Goal: Task Accomplishment & Management: Use online tool/utility

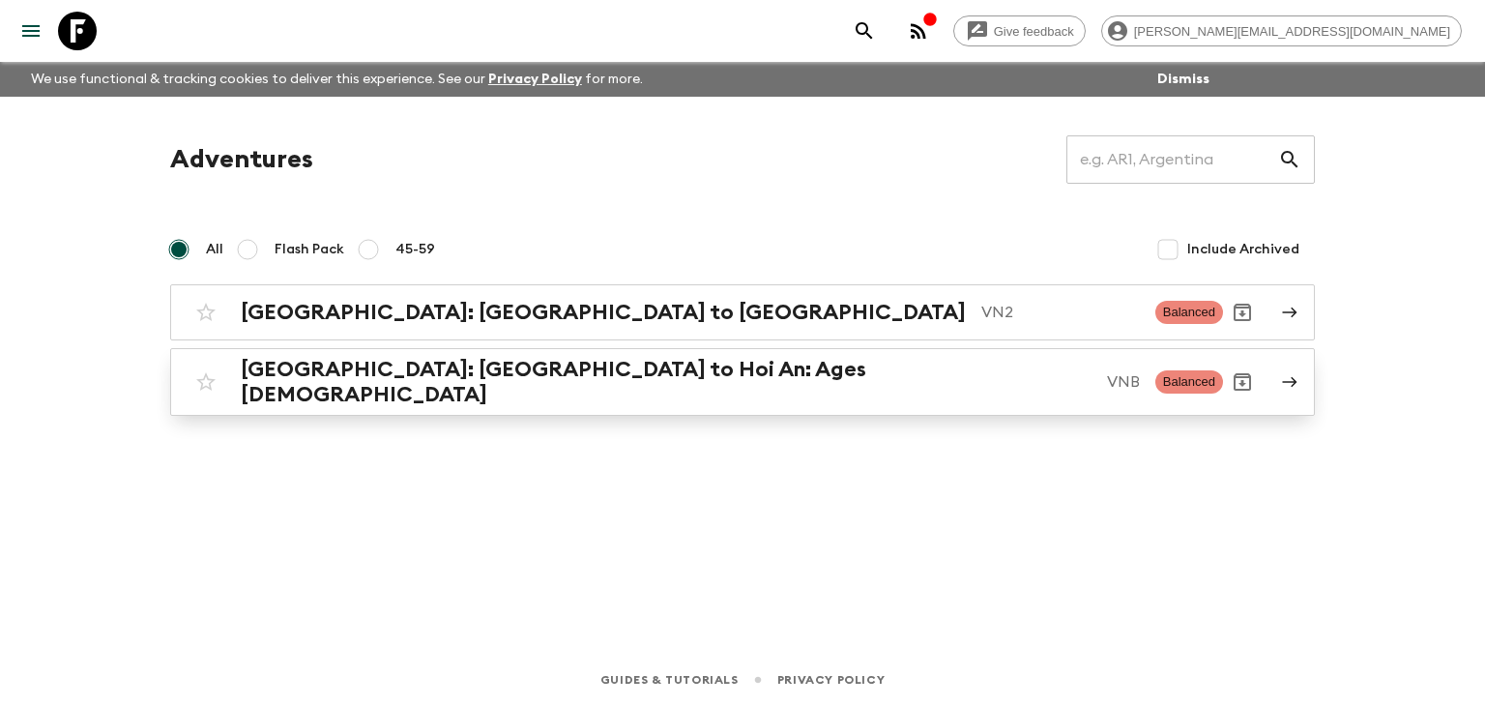
click at [432, 385] on h2 "[GEOGRAPHIC_DATA]: [GEOGRAPHIC_DATA] to Hoi An: Ages [DEMOGRAPHIC_DATA]" at bounding box center [666, 382] width 851 height 50
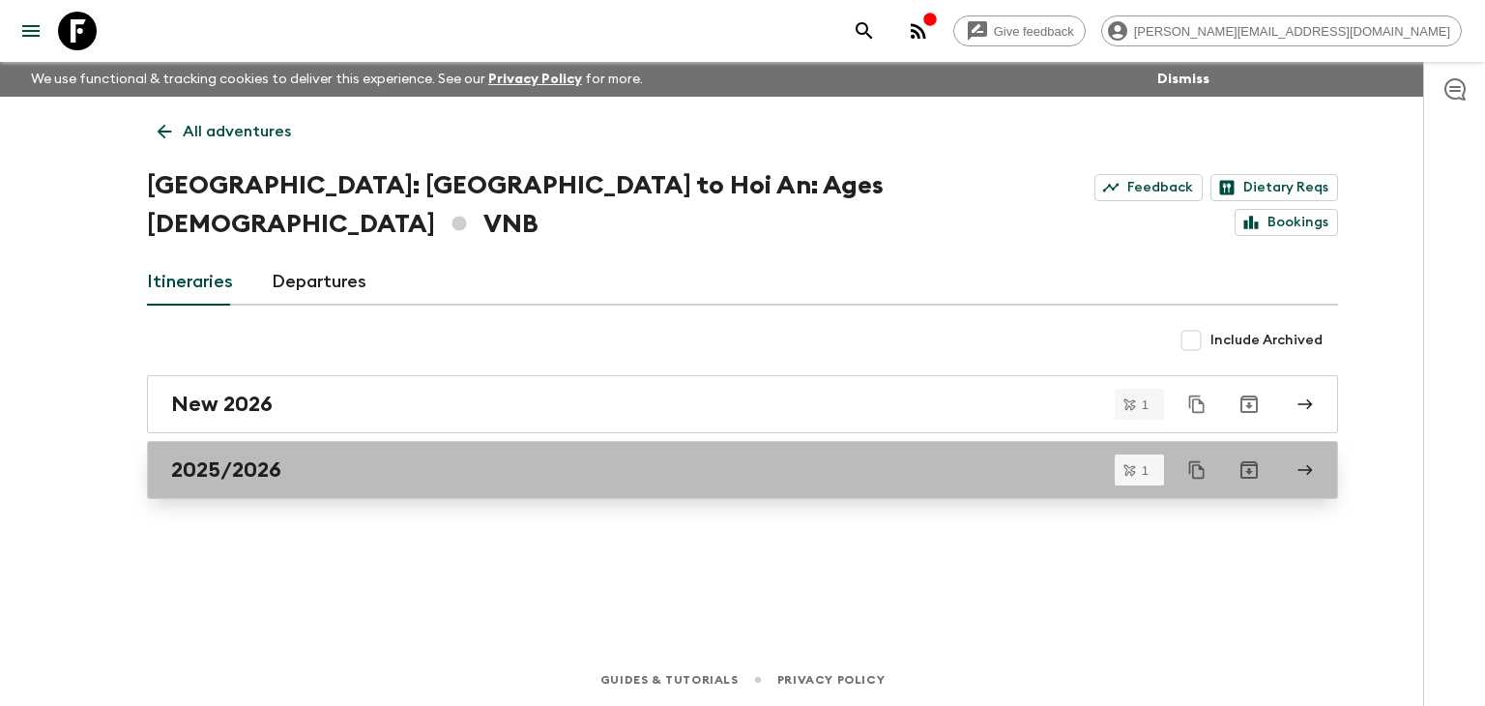
click at [316, 457] on div "2025/2026" at bounding box center [724, 469] width 1106 height 25
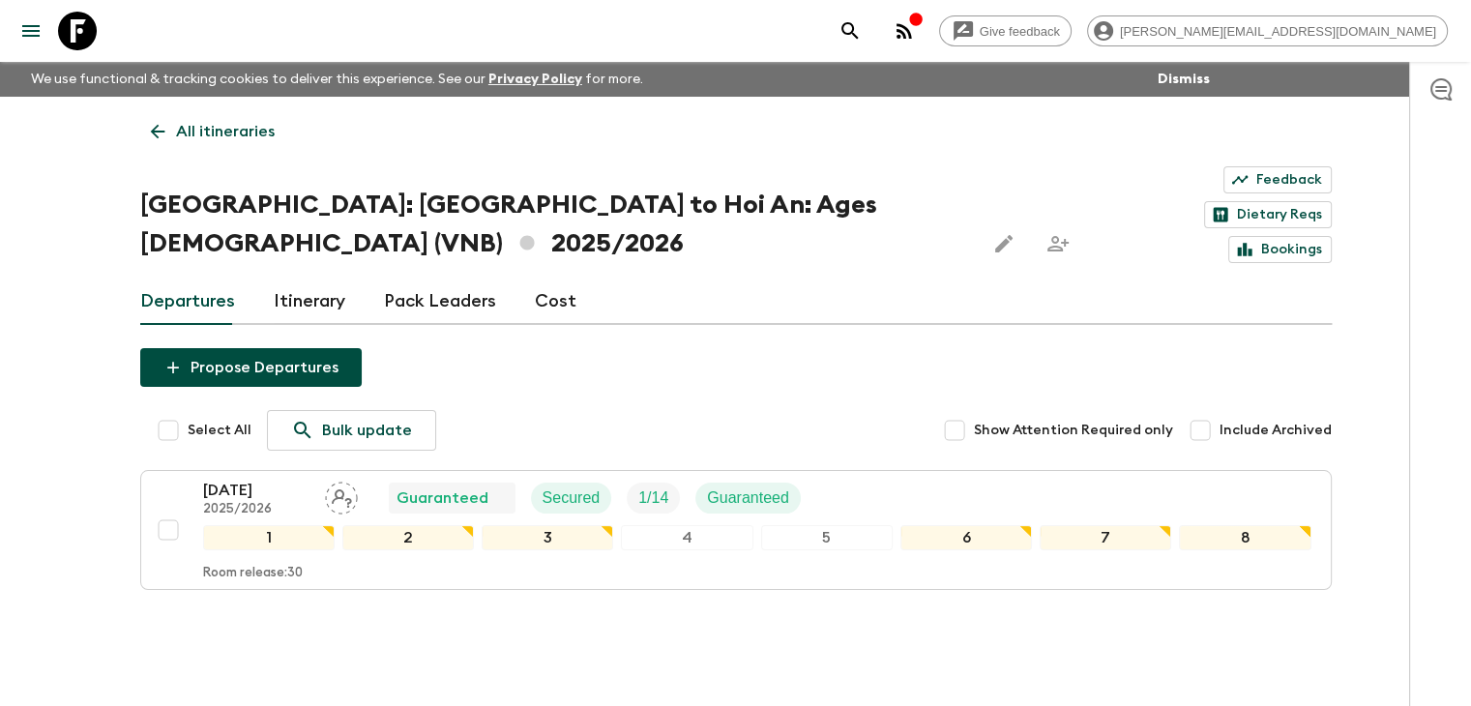
click at [155, 129] on icon at bounding box center [157, 131] width 21 height 21
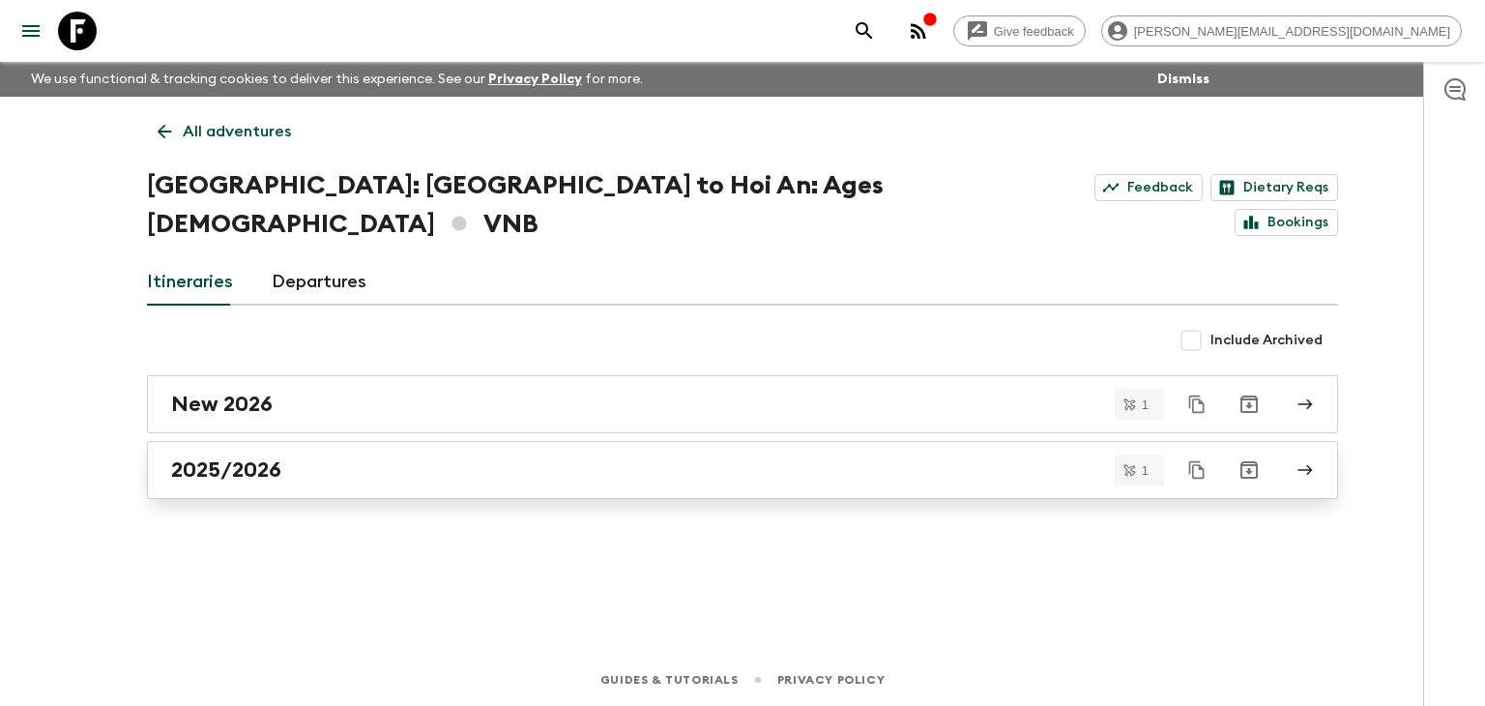
click at [301, 457] on div "2025/2026" at bounding box center [724, 469] width 1106 height 25
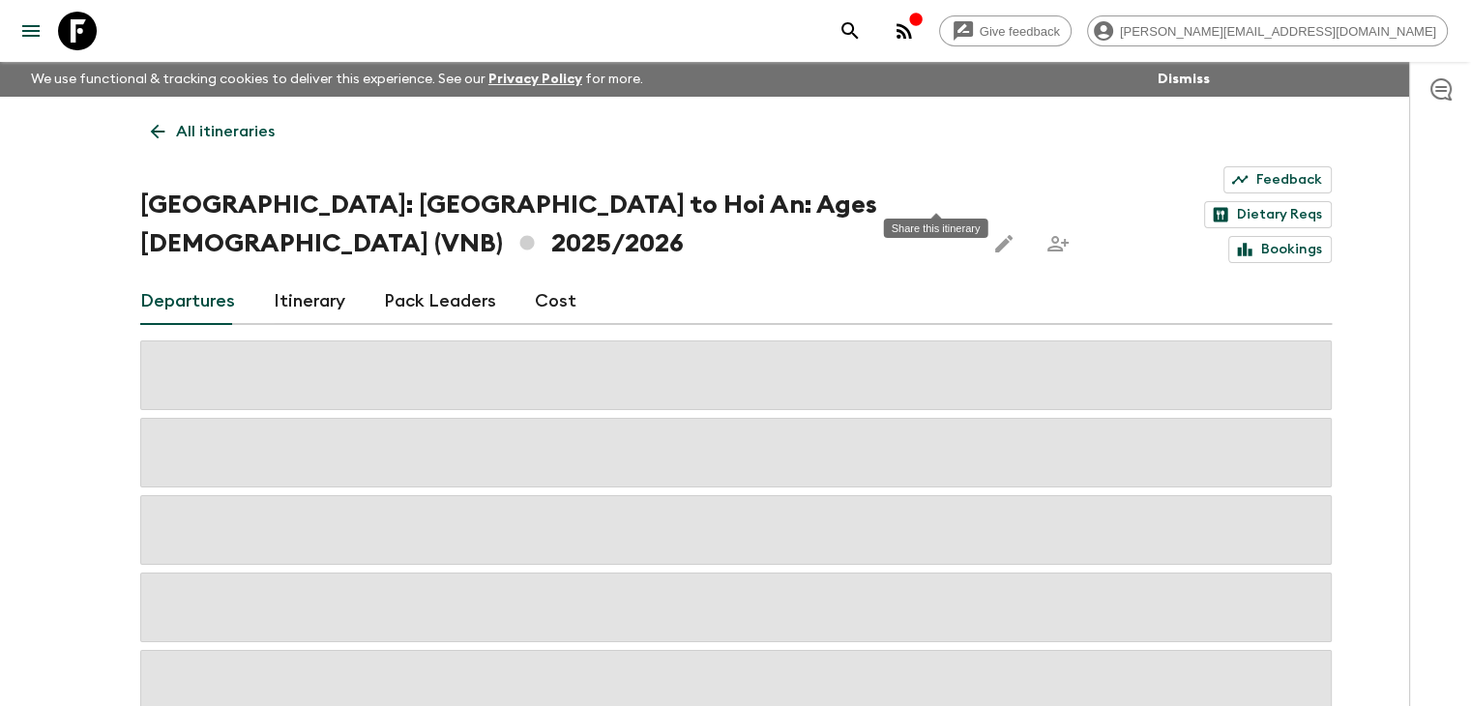
click at [1046, 232] on icon "Share this itinerary" at bounding box center [1057, 243] width 23 height 23
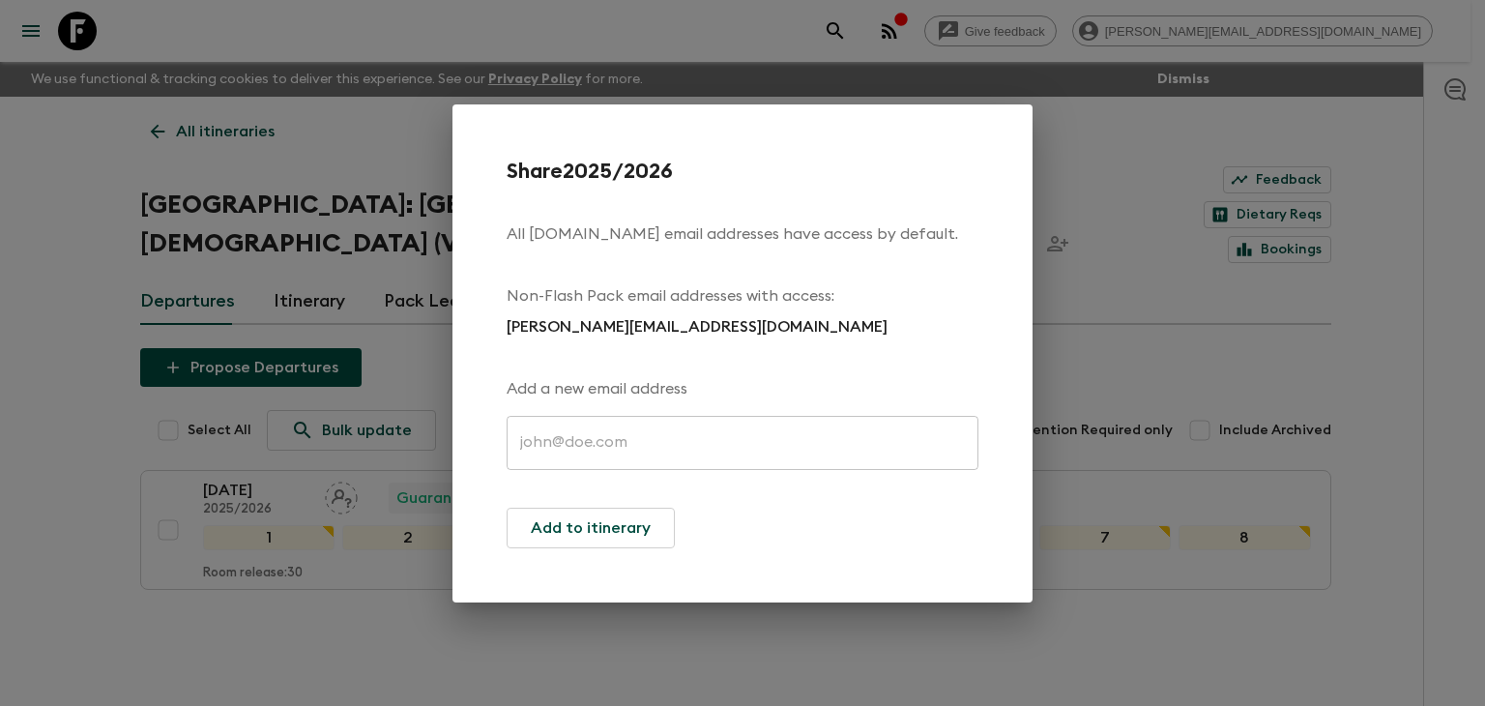
click at [690, 434] on input "text" at bounding box center [743, 443] width 472 height 54
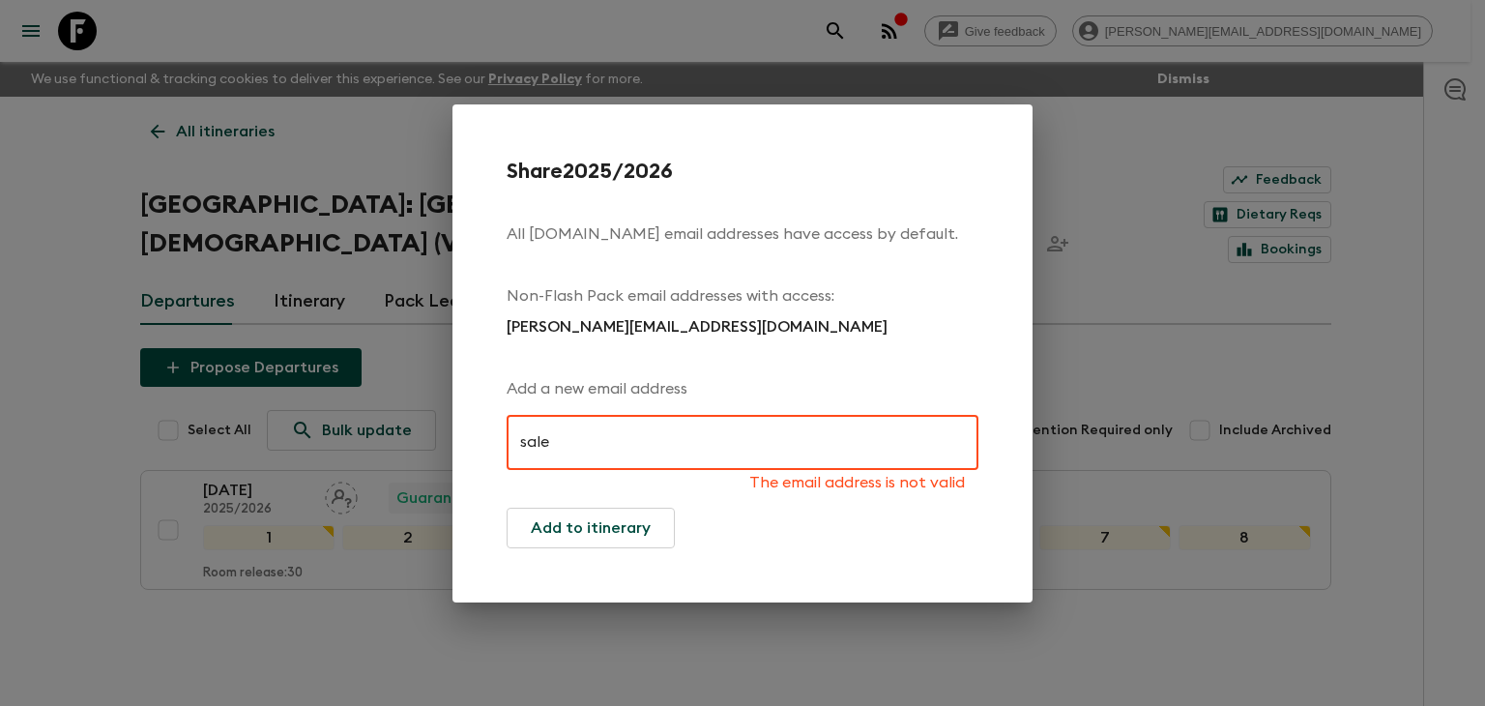
type input "[EMAIL_ADDRESS][DOMAIN_NAME]"
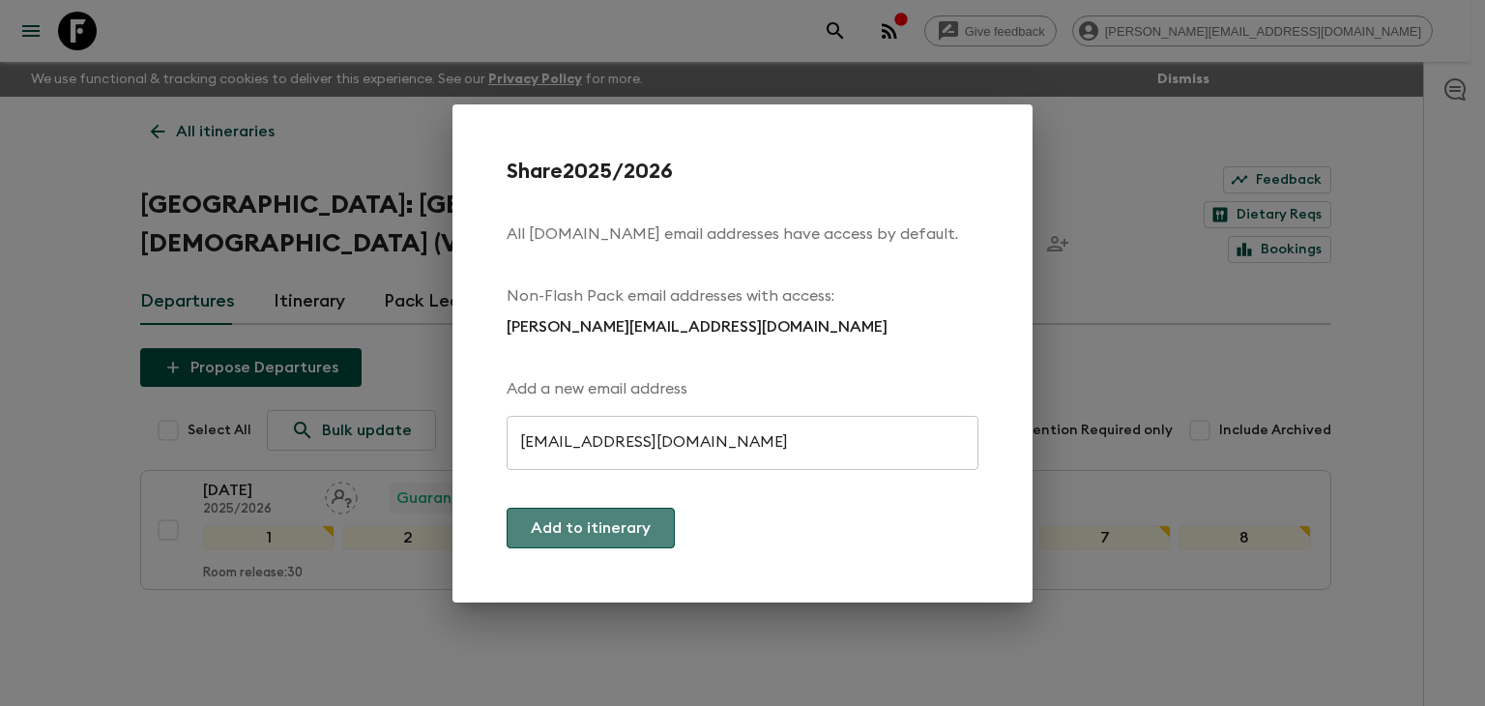
click at [620, 523] on button "Add to itinerary" at bounding box center [591, 528] width 168 height 41
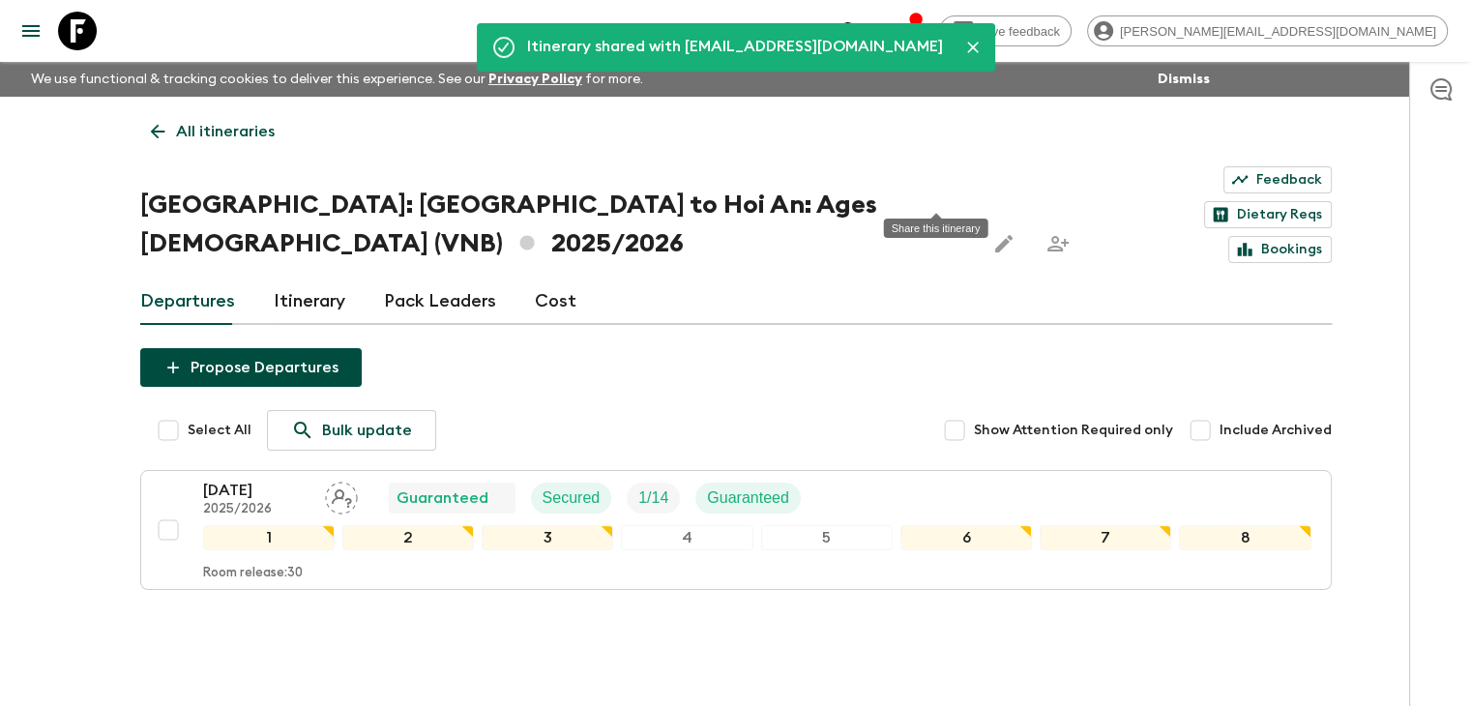
click at [1046, 232] on icon "Share this itinerary" at bounding box center [1057, 243] width 23 height 23
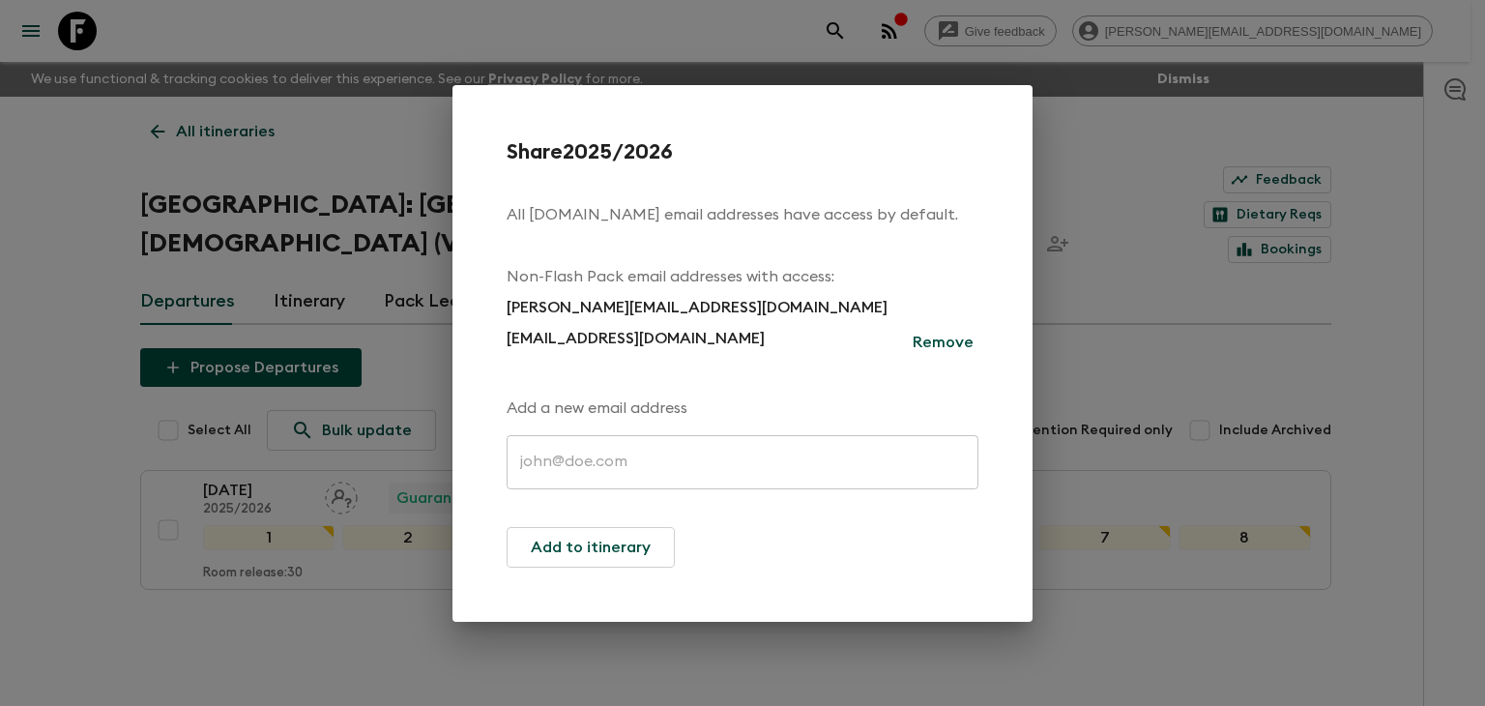
click at [739, 448] on input "text" at bounding box center [743, 462] width 472 height 54
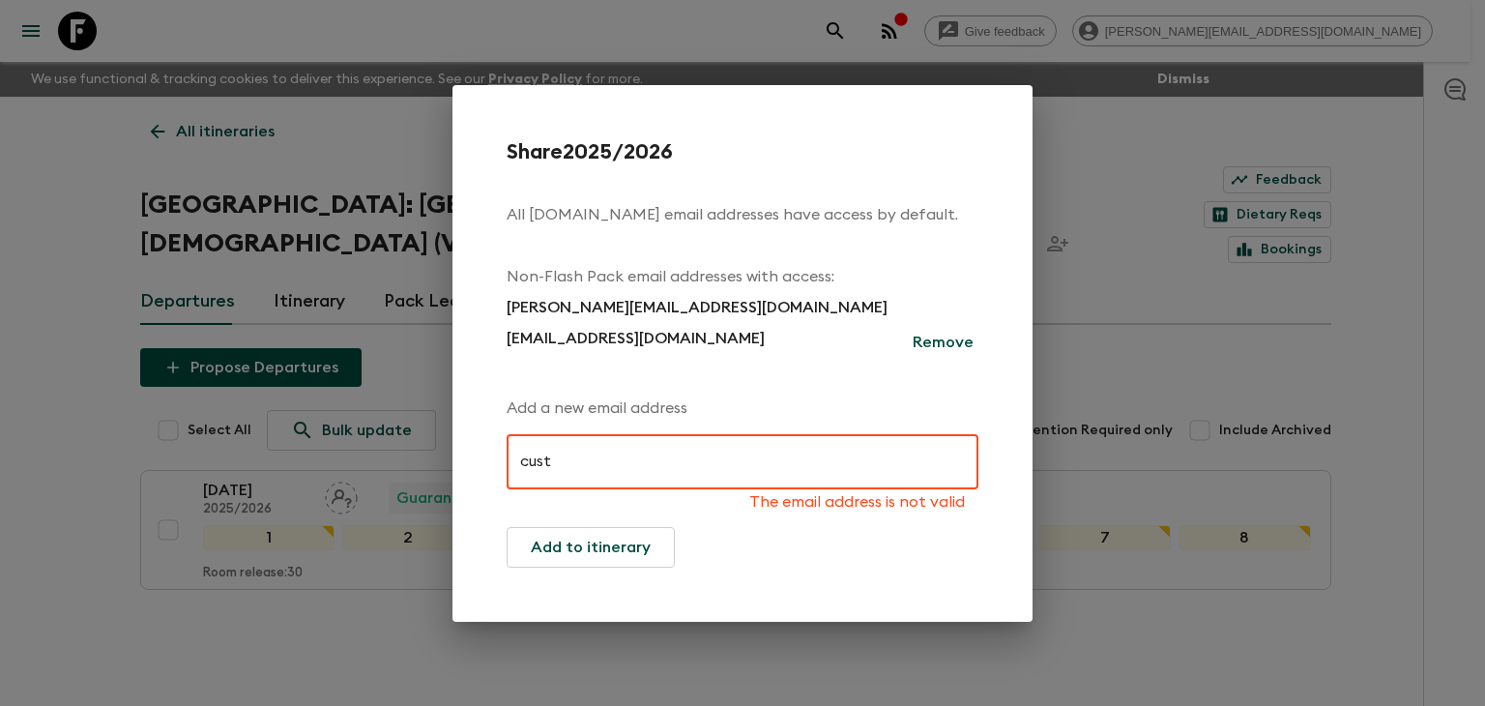
type input "[EMAIL_ADDRESS][DOMAIN_NAME]"
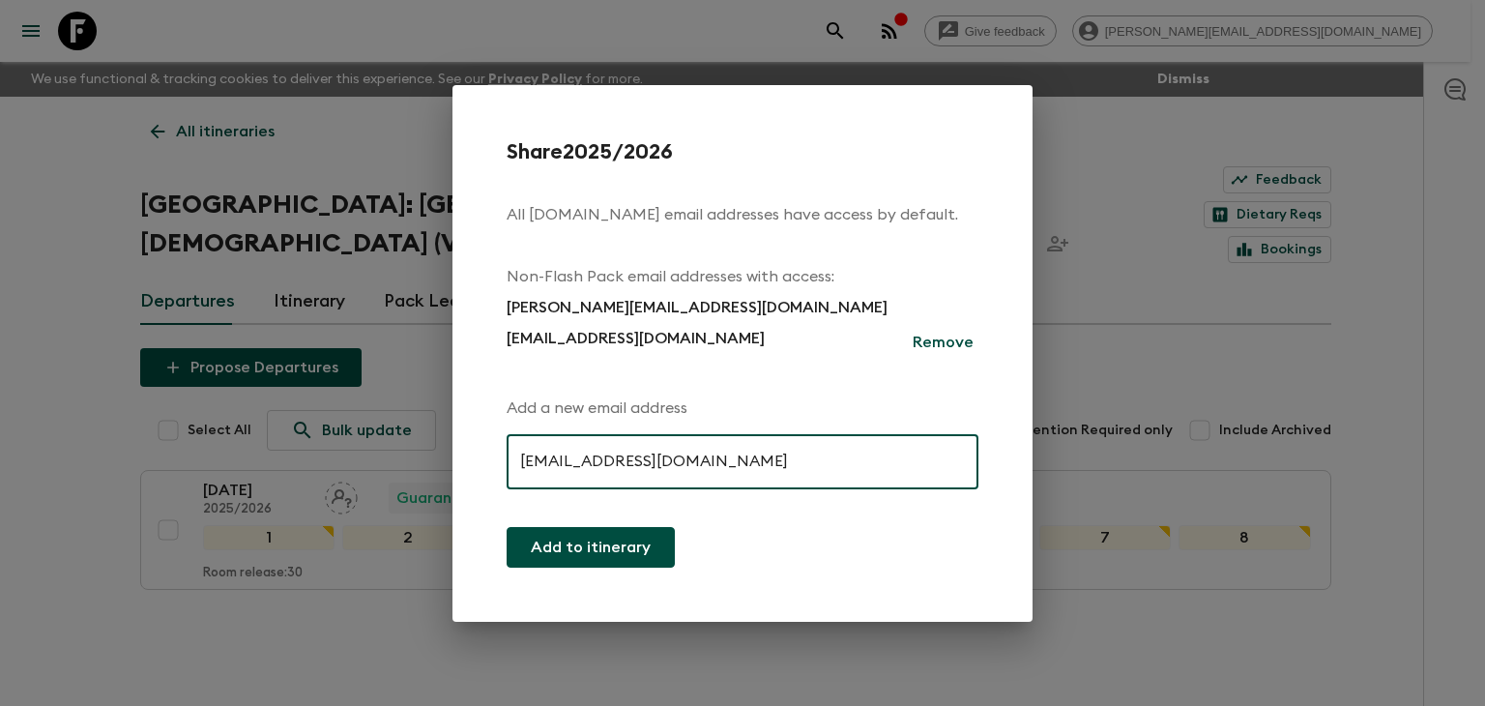
click at [586, 547] on button "Add to itinerary" at bounding box center [591, 547] width 168 height 41
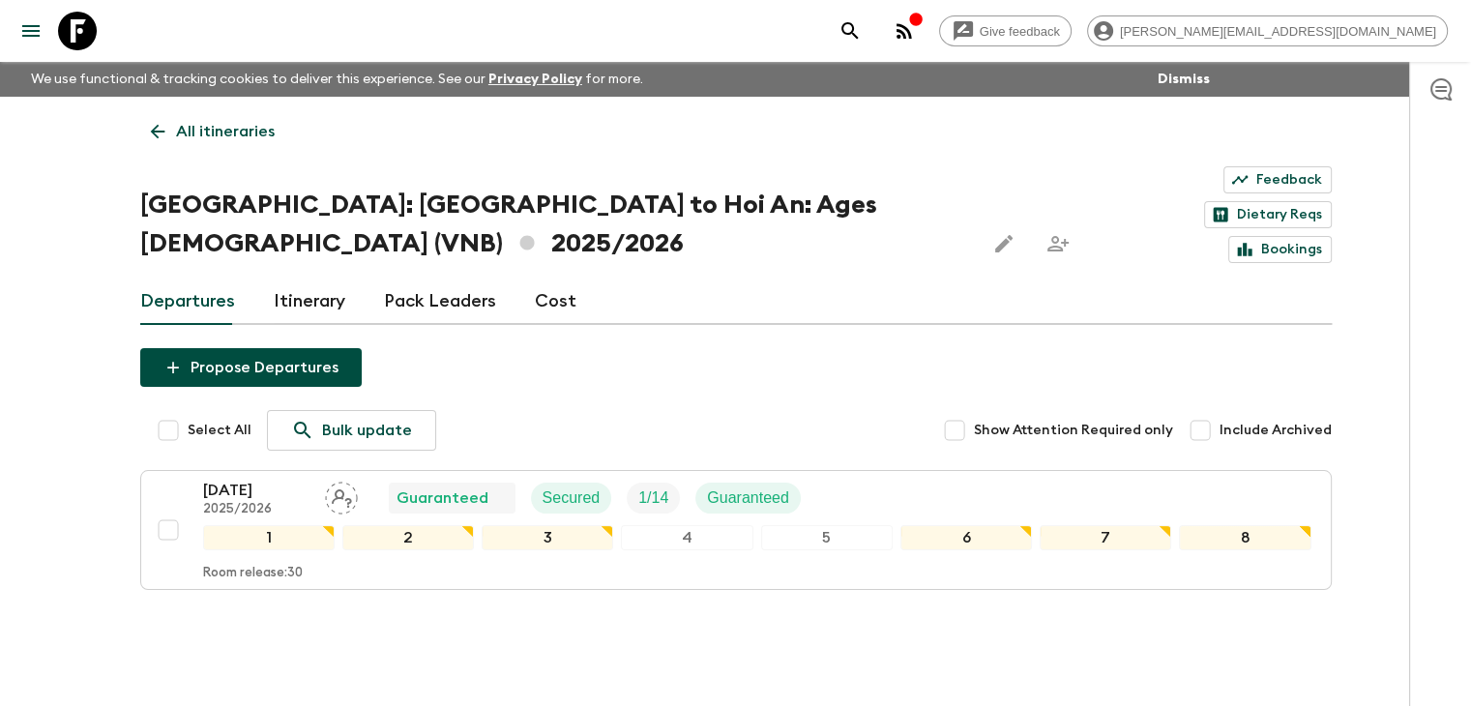
click at [159, 132] on icon at bounding box center [157, 132] width 15 height 15
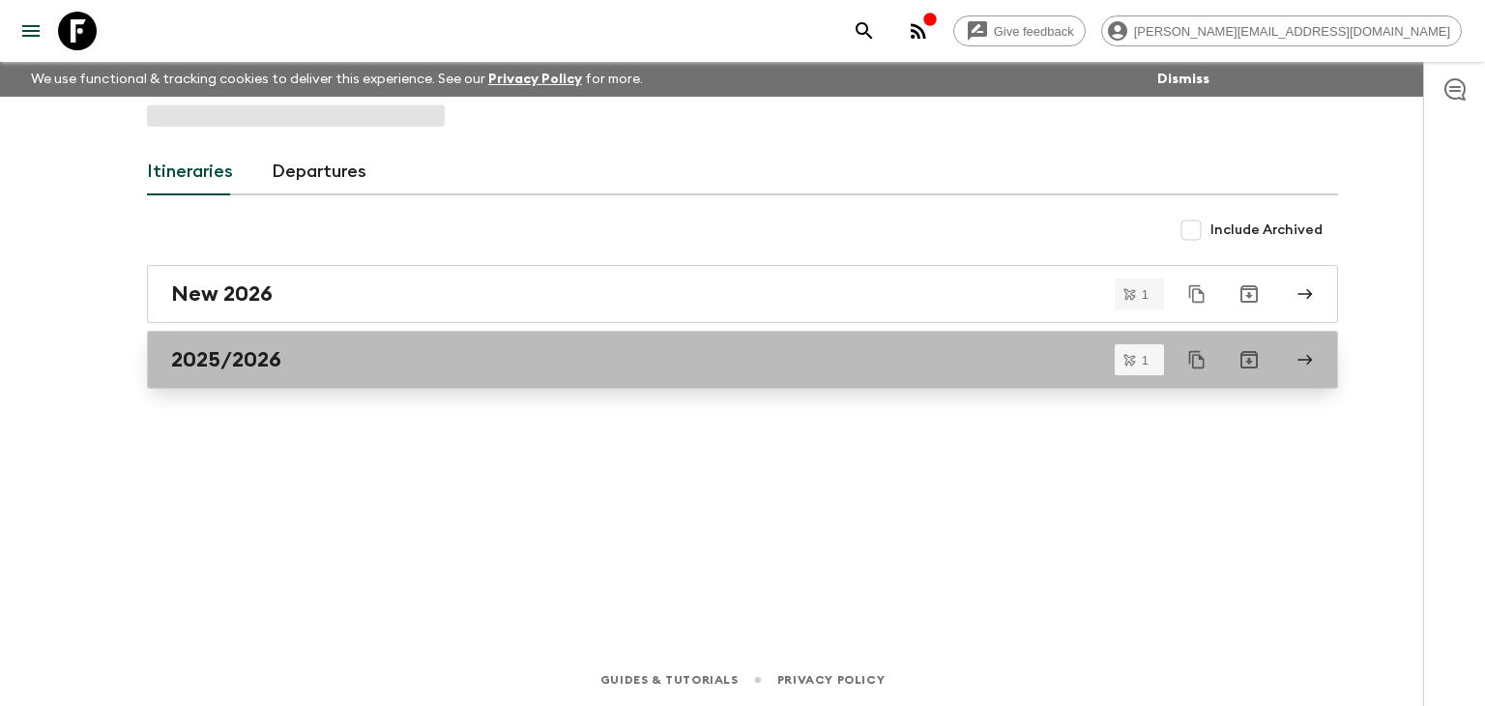
click at [351, 368] on div "2025/2026" at bounding box center [724, 359] width 1106 height 25
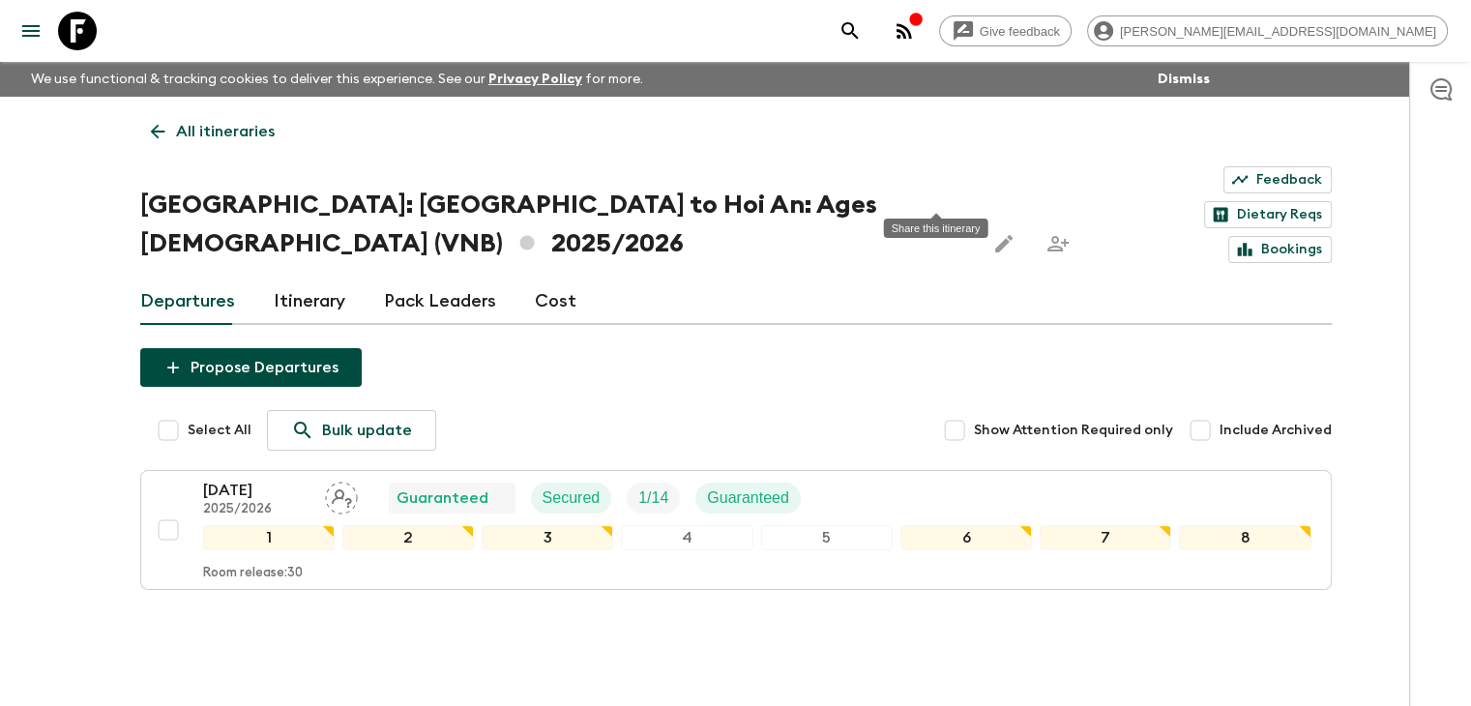
click at [1046, 232] on icon "Share this itinerary" at bounding box center [1057, 243] width 23 height 23
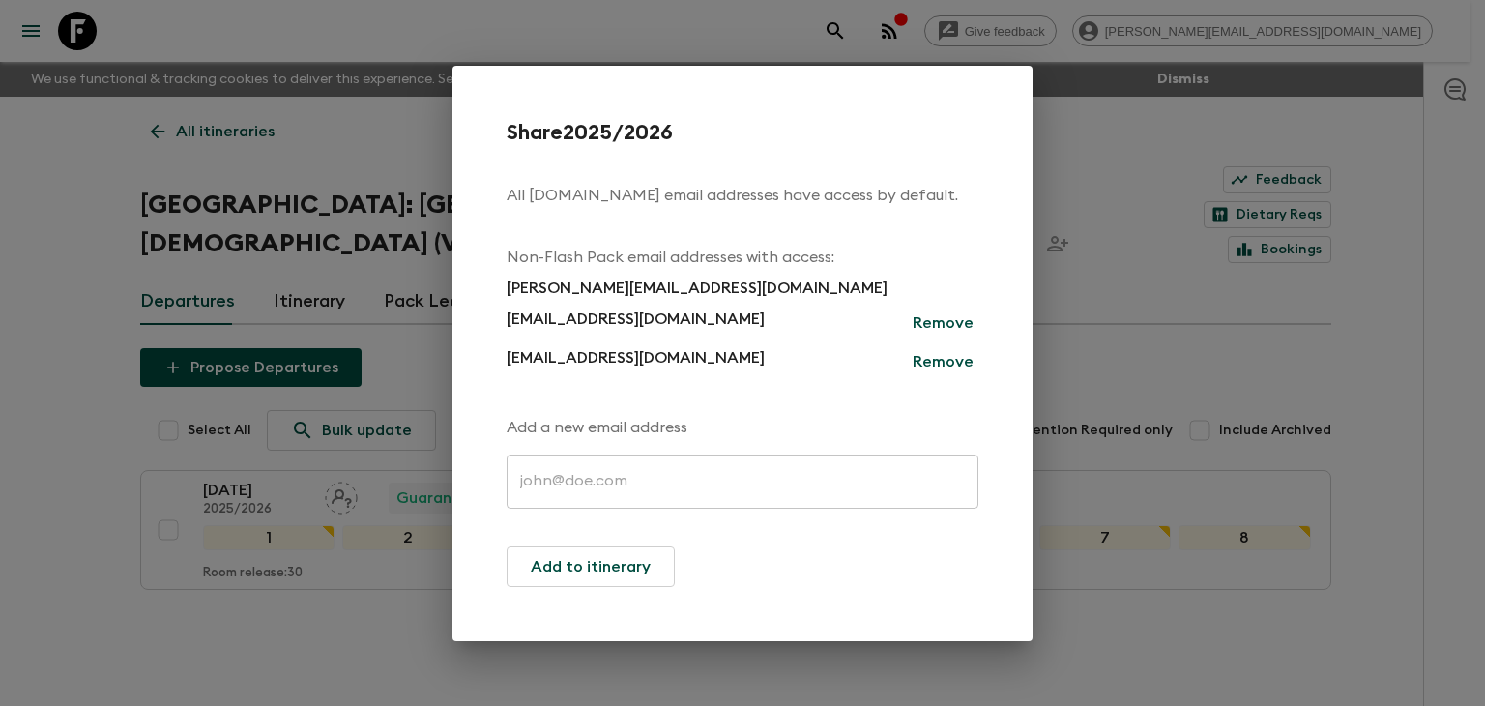
click at [406, 158] on div "Share 2025/2026 All [DOMAIN_NAME] email addresses have access by default. Non-F…" at bounding box center [742, 353] width 1485 height 706
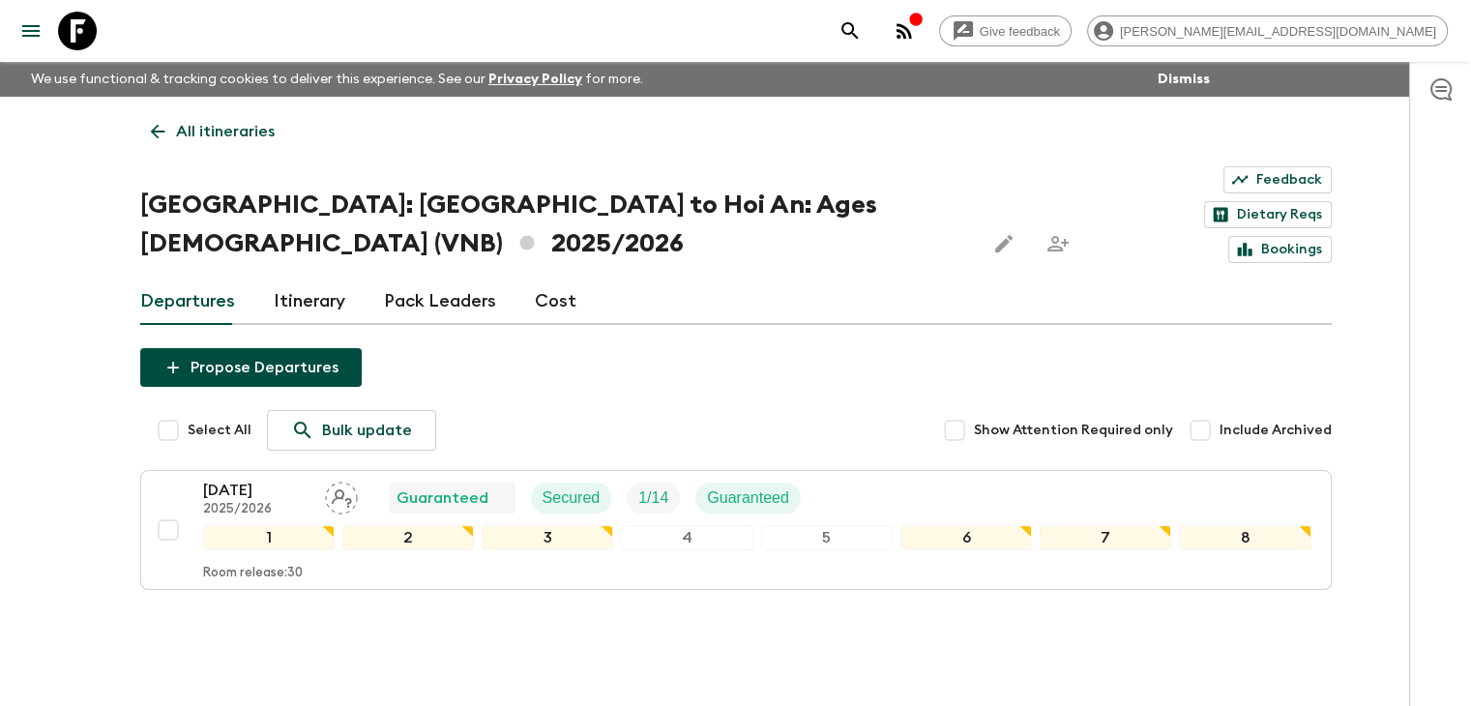
click at [168, 131] on link "All itineraries" at bounding box center [212, 131] width 145 height 39
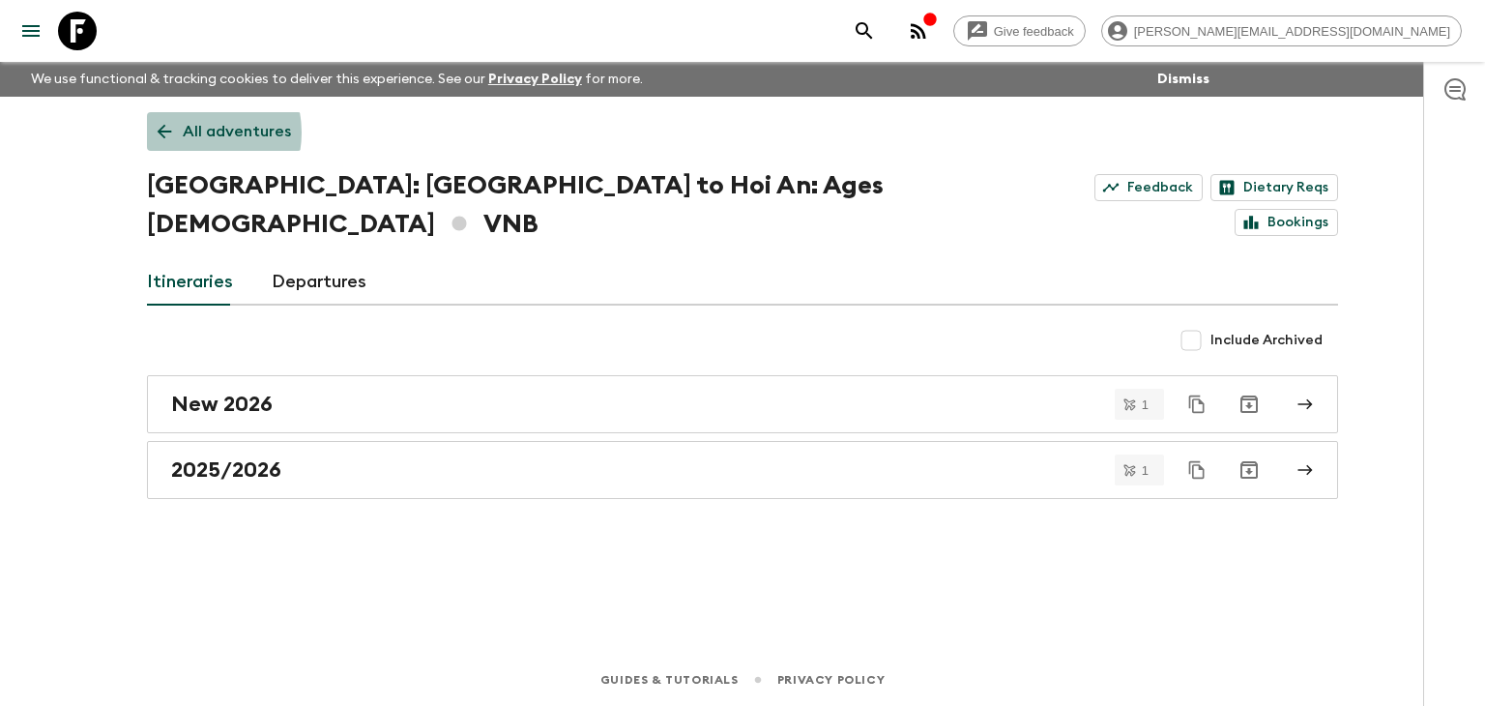
click at [188, 132] on p "All adventures" at bounding box center [237, 131] width 108 height 23
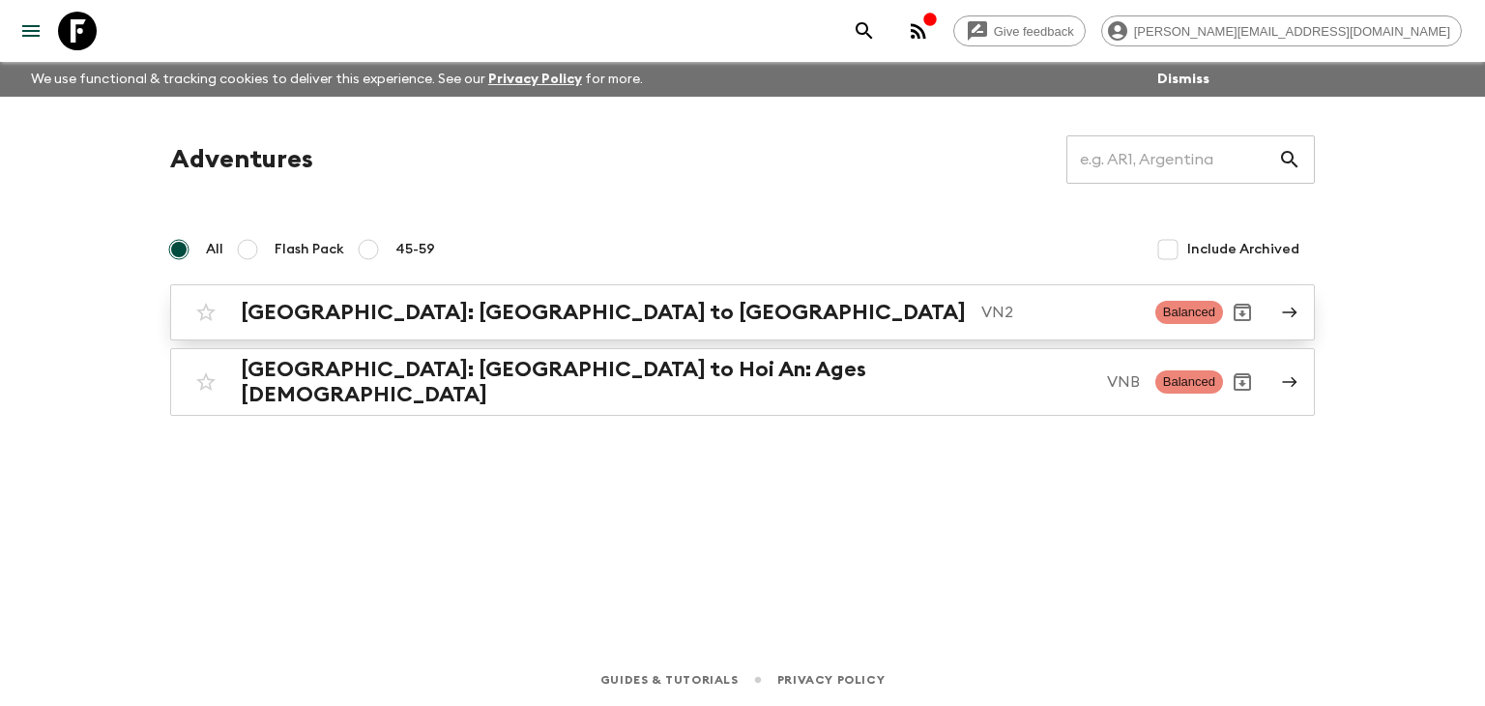
click at [391, 314] on h2 "[GEOGRAPHIC_DATA]: [GEOGRAPHIC_DATA] to [GEOGRAPHIC_DATA]" at bounding box center [603, 312] width 725 height 25
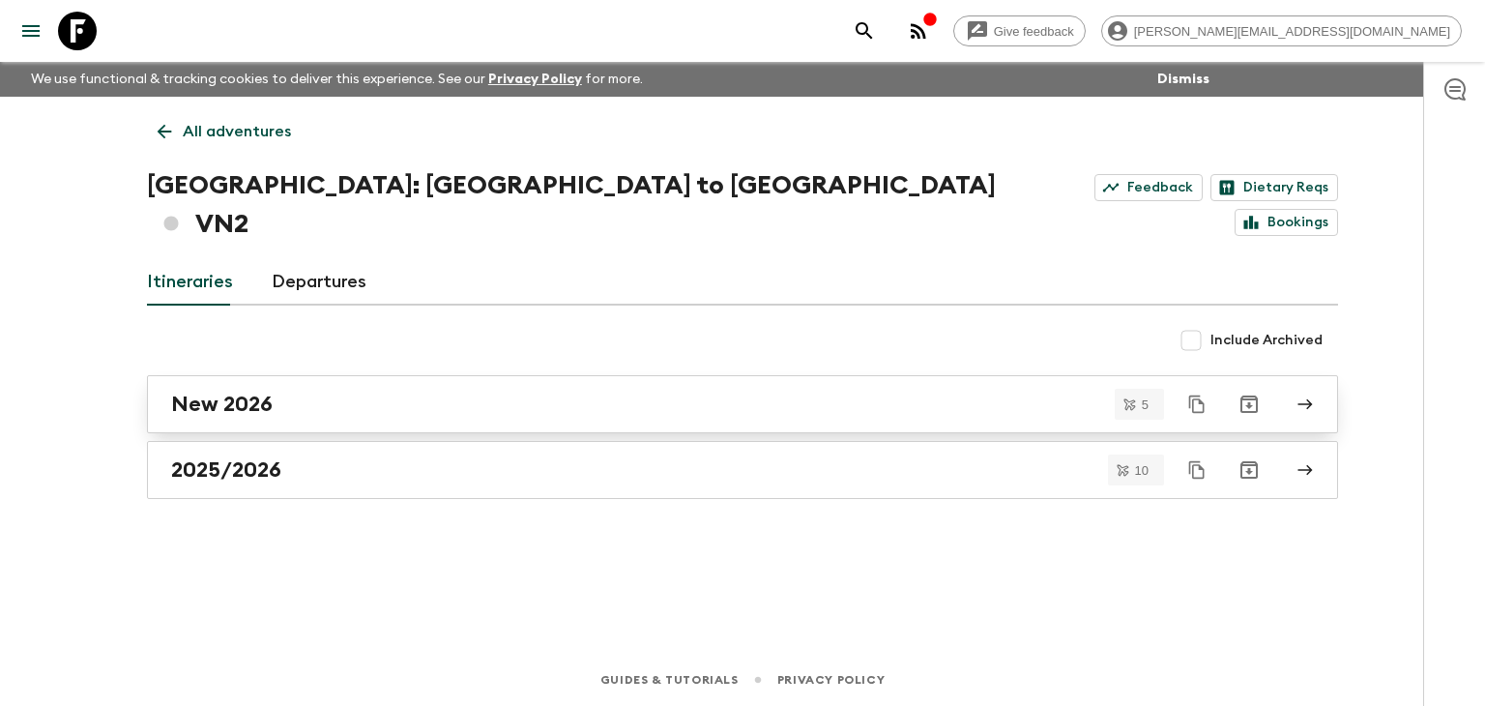
click at [323, 392] on div "New 2026" at bounding box center [724, 404] width 1106 height 25
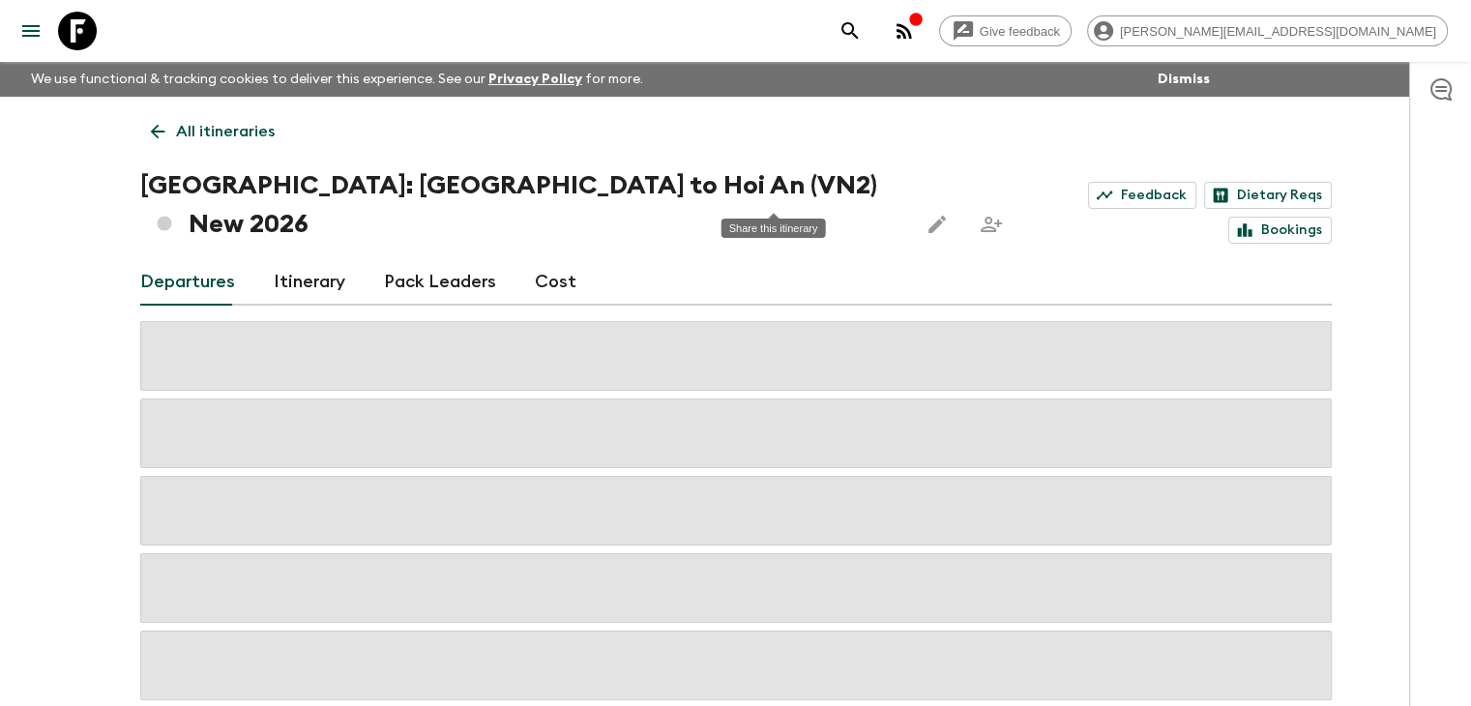
click at [980, 213] on icon "Share this itinerary" at bounding box center [991, 224] width 23 height 23
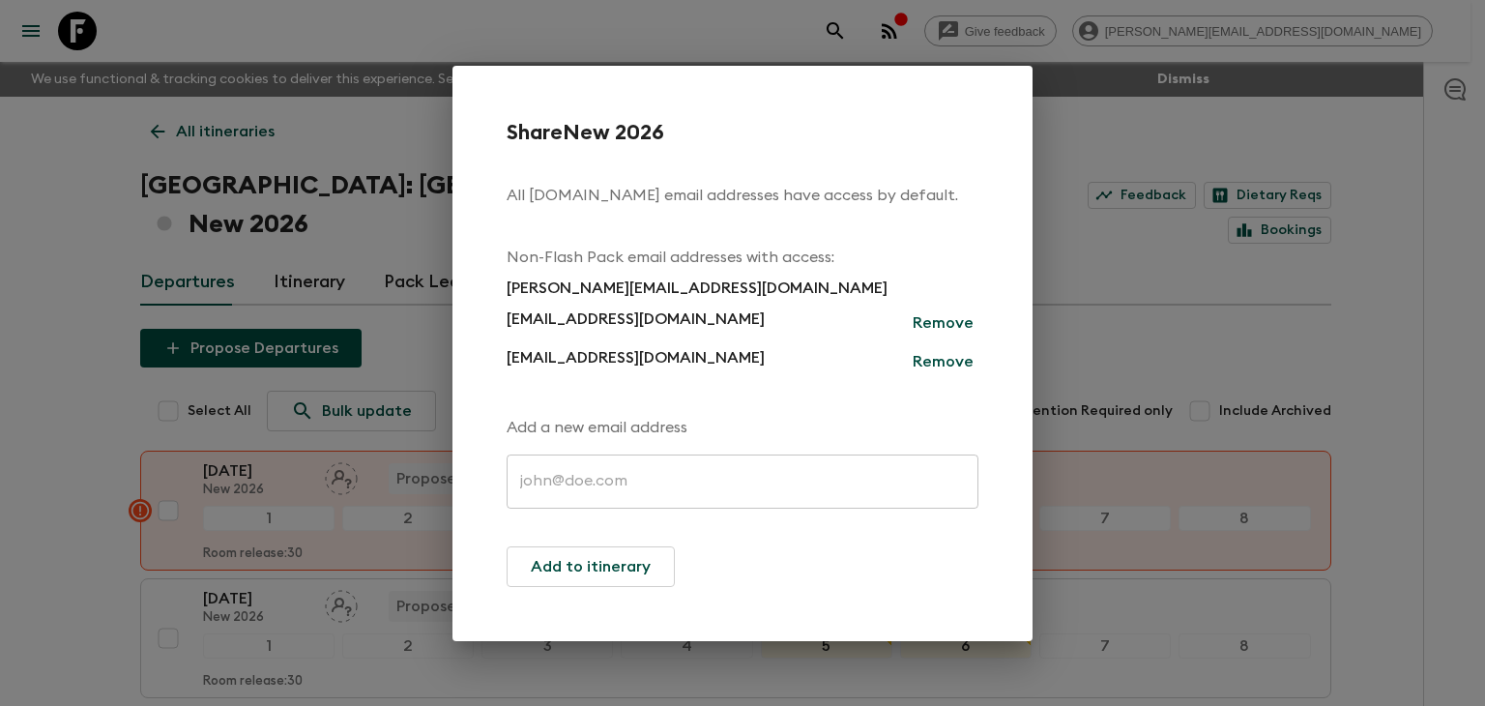
click at [49, 175] on div "Share New 2026 All [DOMAIN_NAME] email addresses have access by default. Non-Fl…" at bounding box center [742, 353] width 1485 height 706
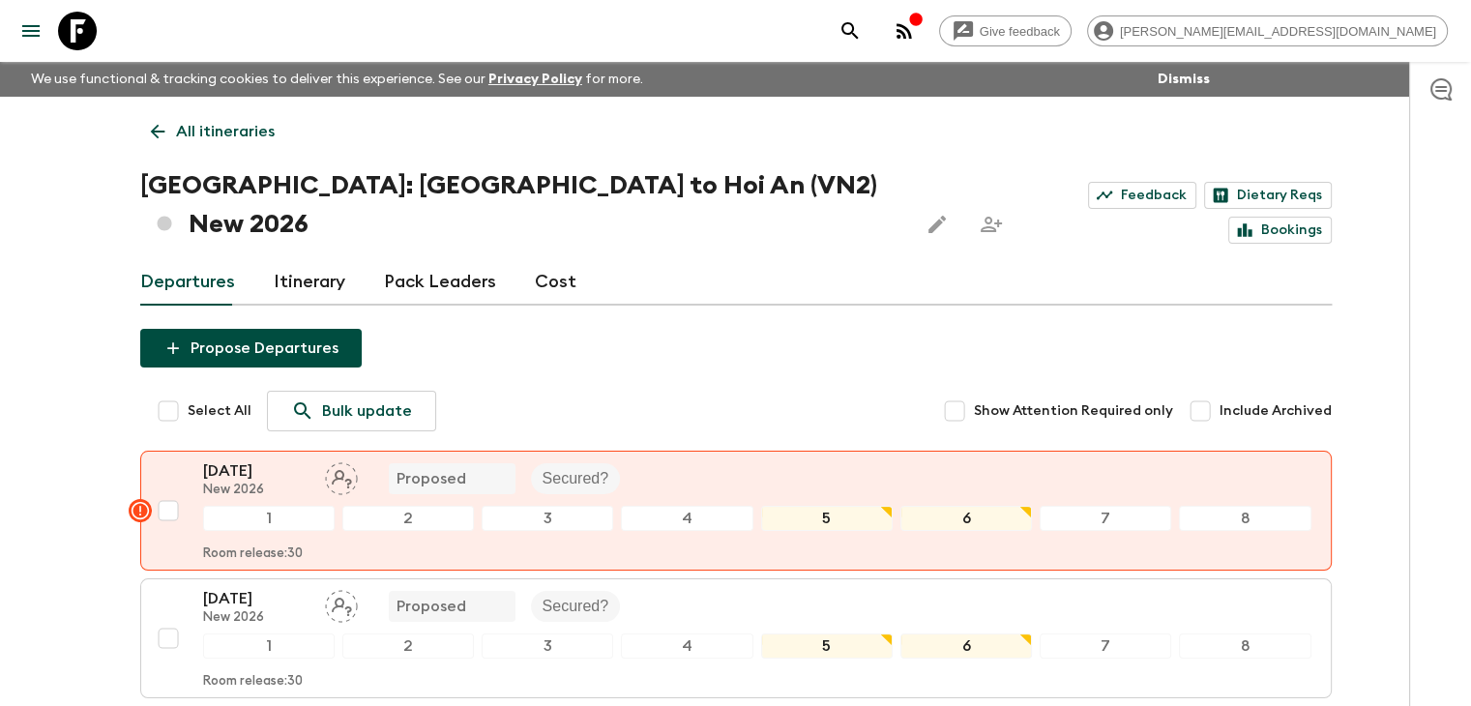
click at [155, 136] on icon at bounding box center [157, 132] width 15 height 15
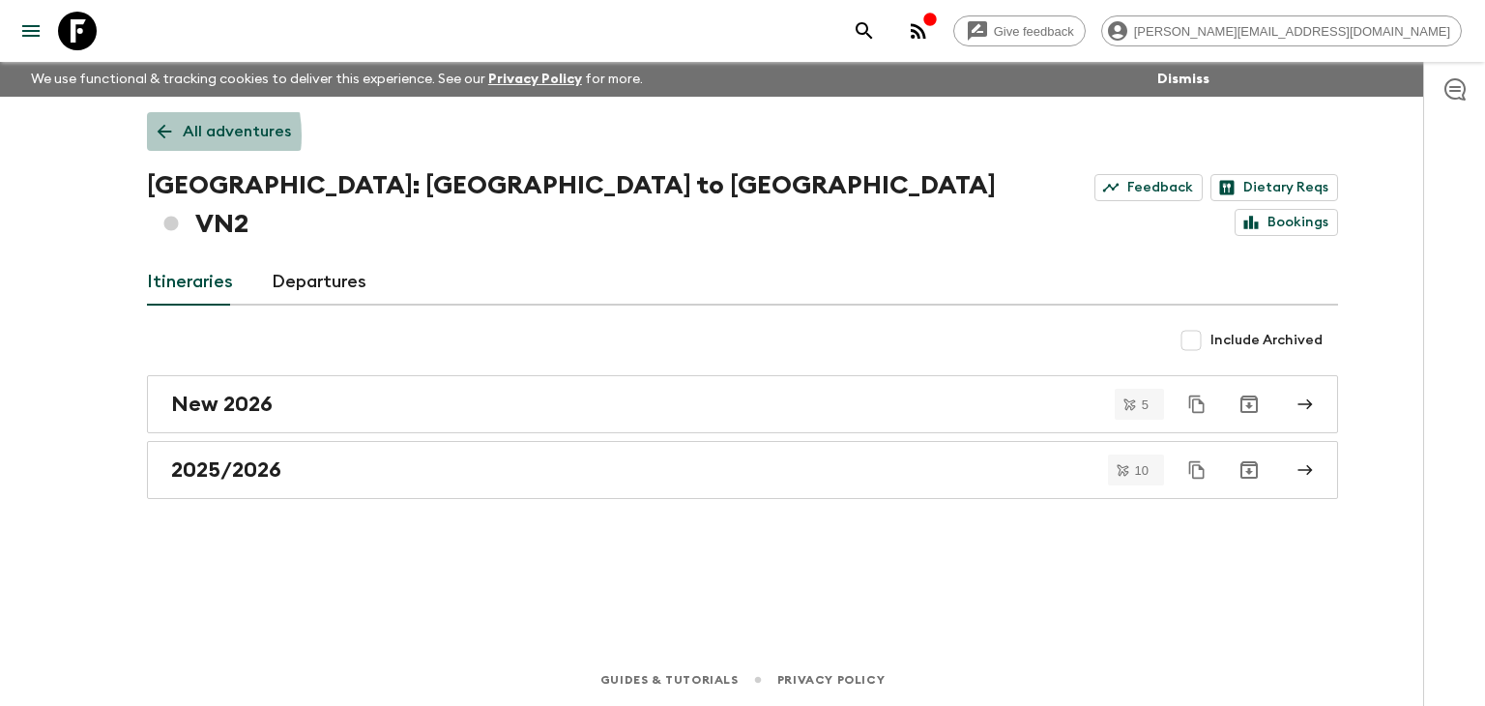
click at [159, 135] on icon at bounding box center [164, 131] width 21 height 21
